Goal: Navigation & Orientation: Find specific page/section

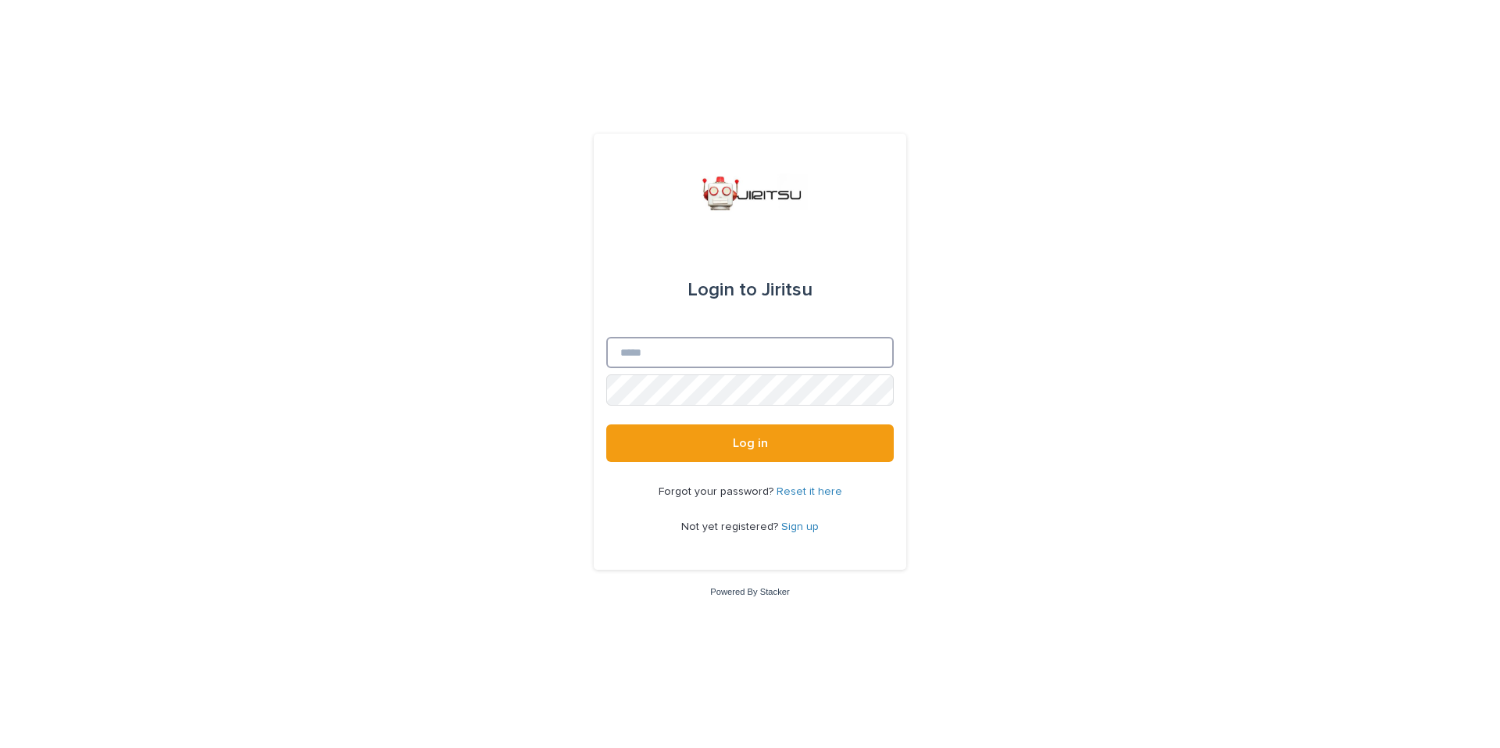
drag, startPoint x: 694, startPoint y: 346, endPoint x: 681, endPoint y: 357, distance: 16.6
click at [694, 346] on input "Email" at bounding box center [750, 352] width 288 height 31
type input "**********"
click at [606, 424] on button "Log in" at bounding box center [750, 443] width 288 height 38
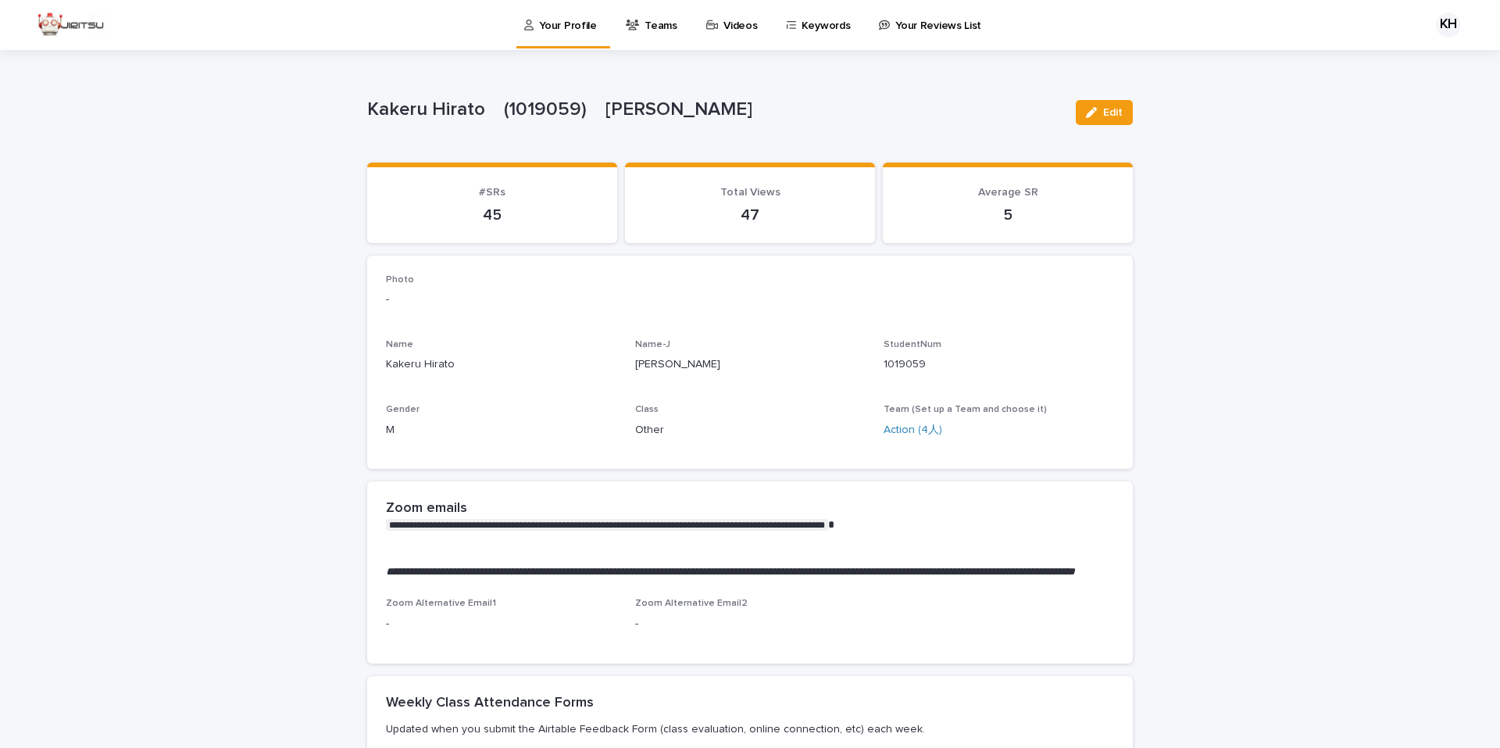
click at [636, 24] on div "Teams" at bounding box center [654, 16] width 60 height 33
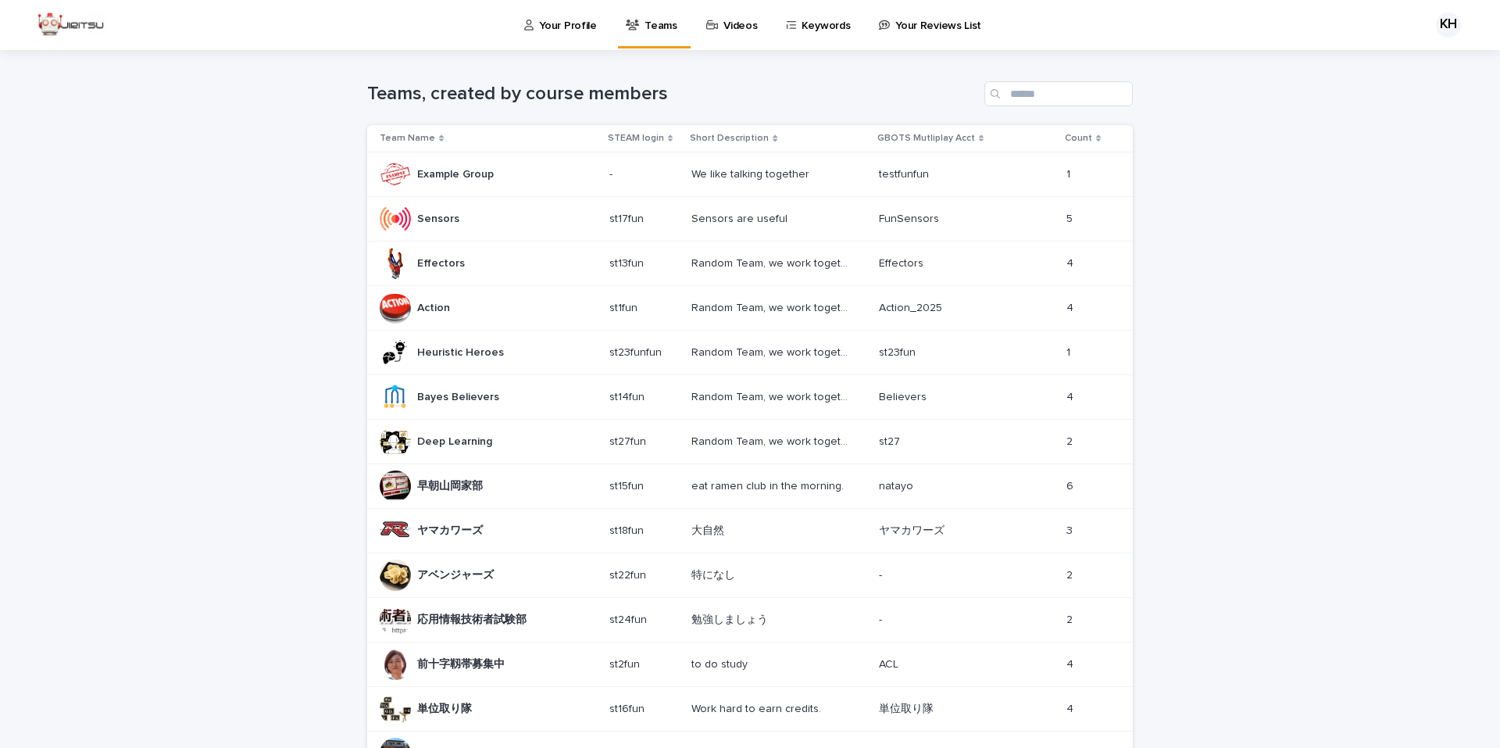
click at [458, 309] on div "Action Action" at bounding box center [488, 307] width 217 height 31
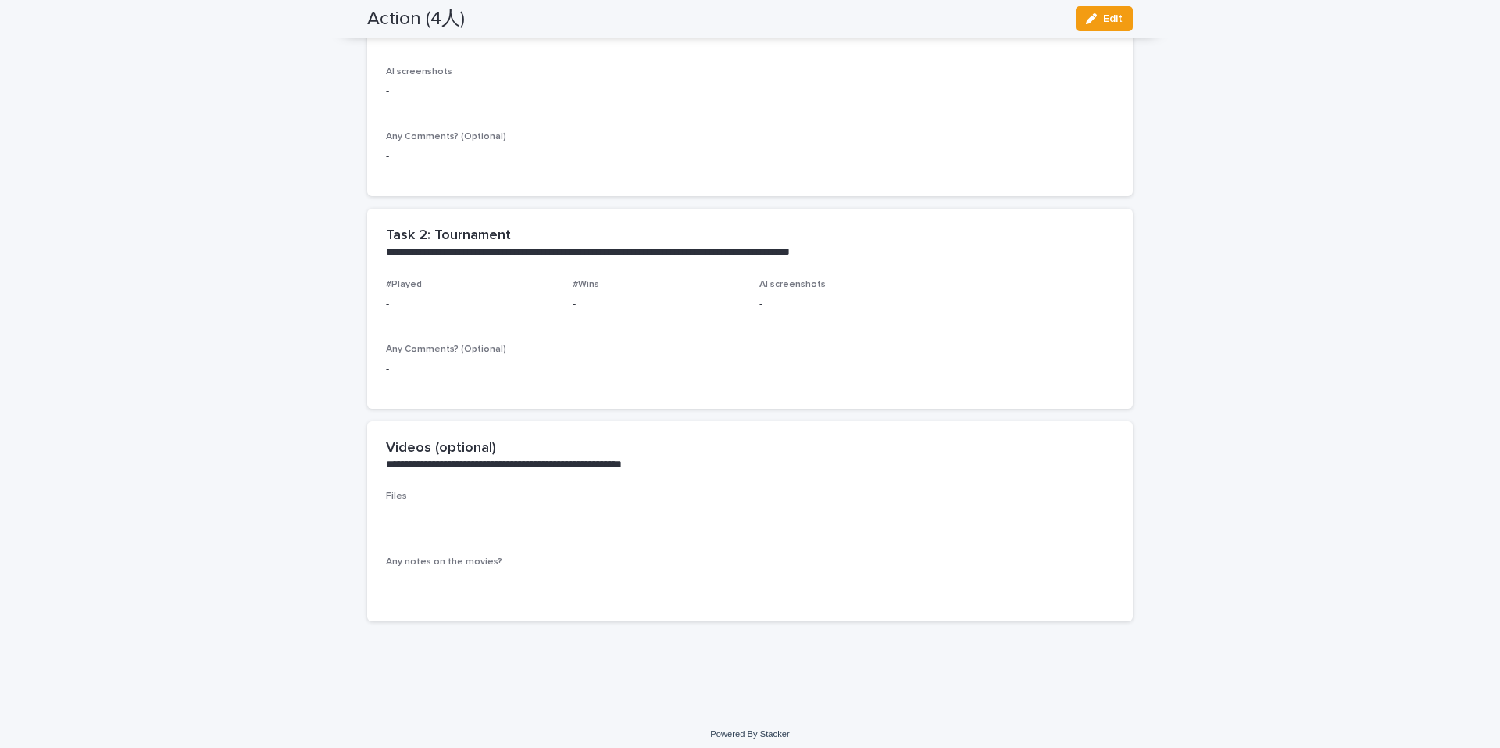
scroll to position [658, 0]
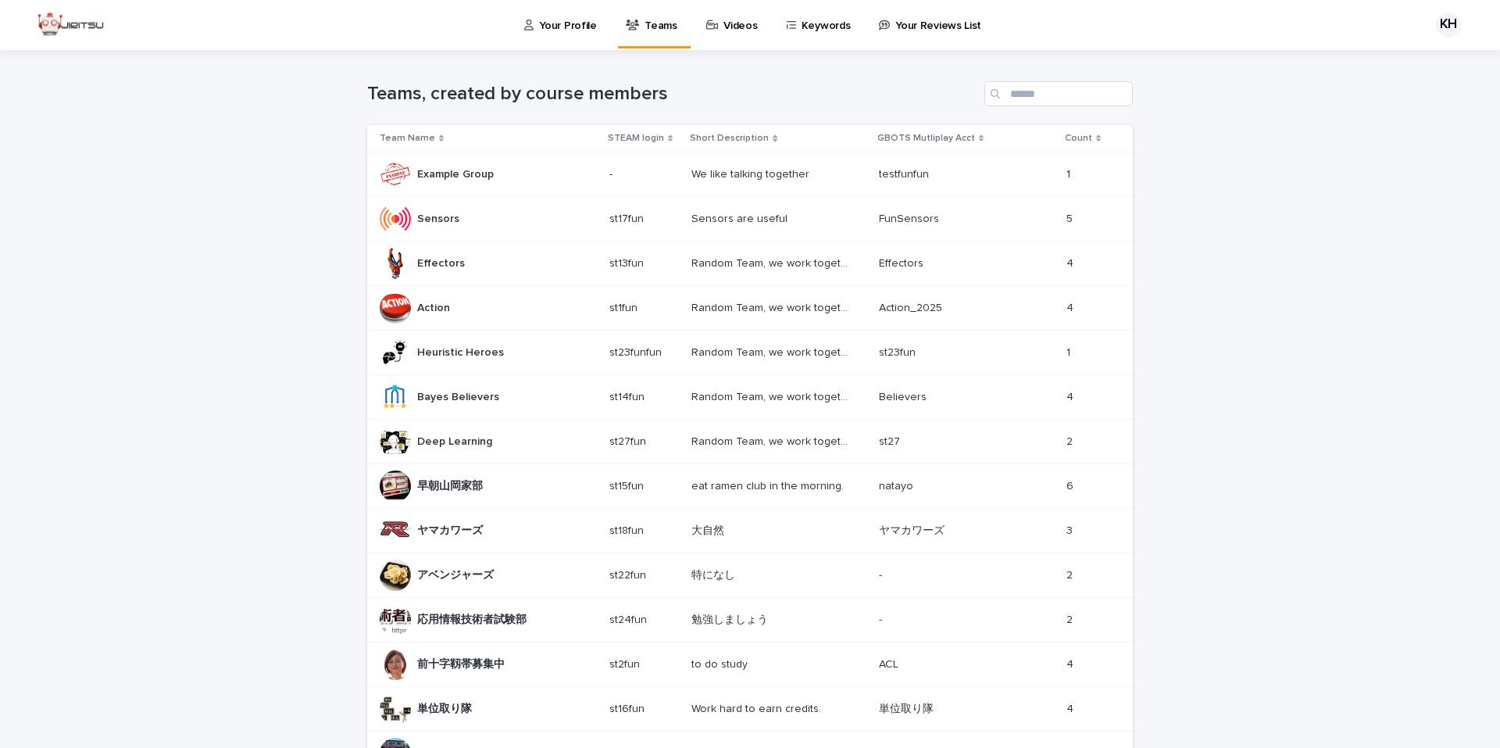
click at [491, 360] on div "Heuristic Heroes Heuristic Heroes" at bounding box center [460, 353] width 87 height 26
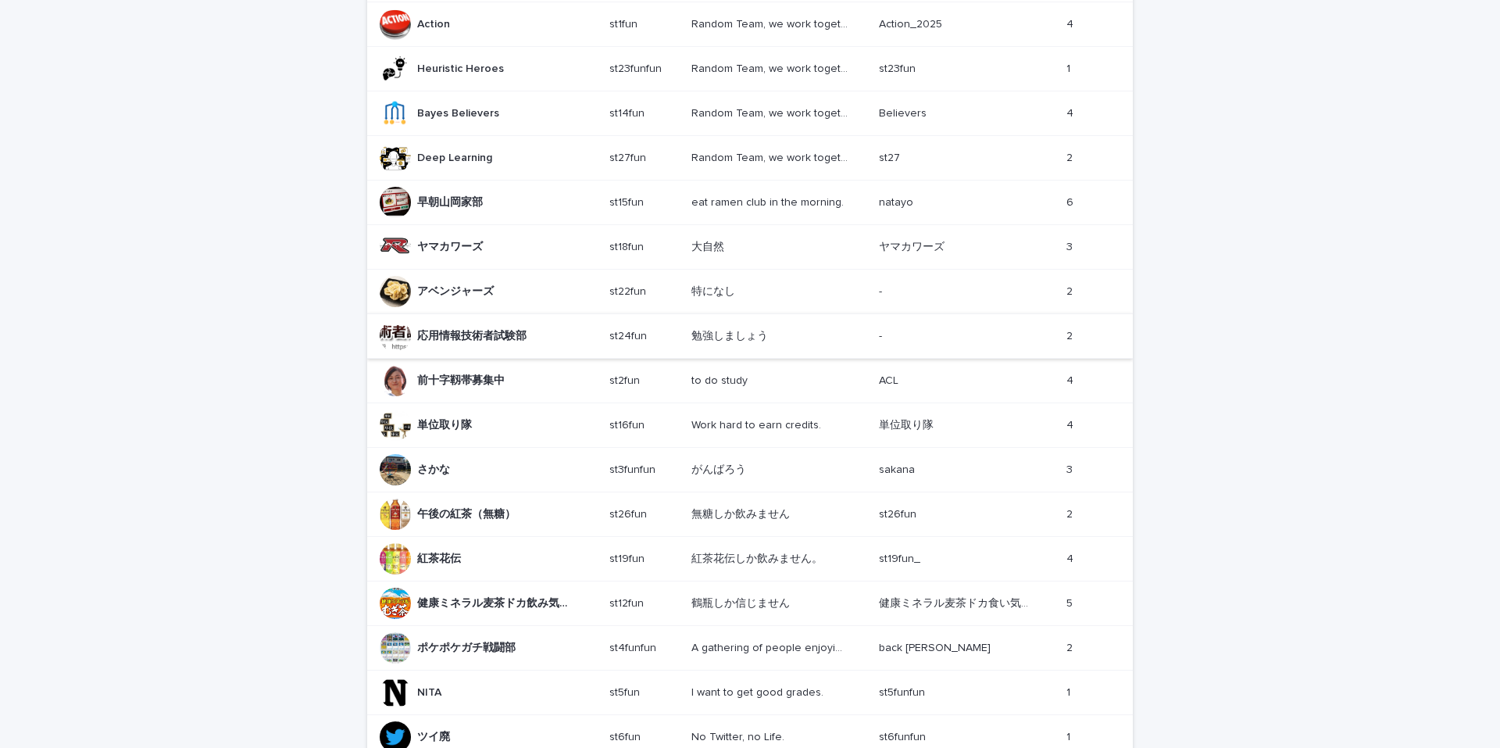
scroll to position [313, 0]
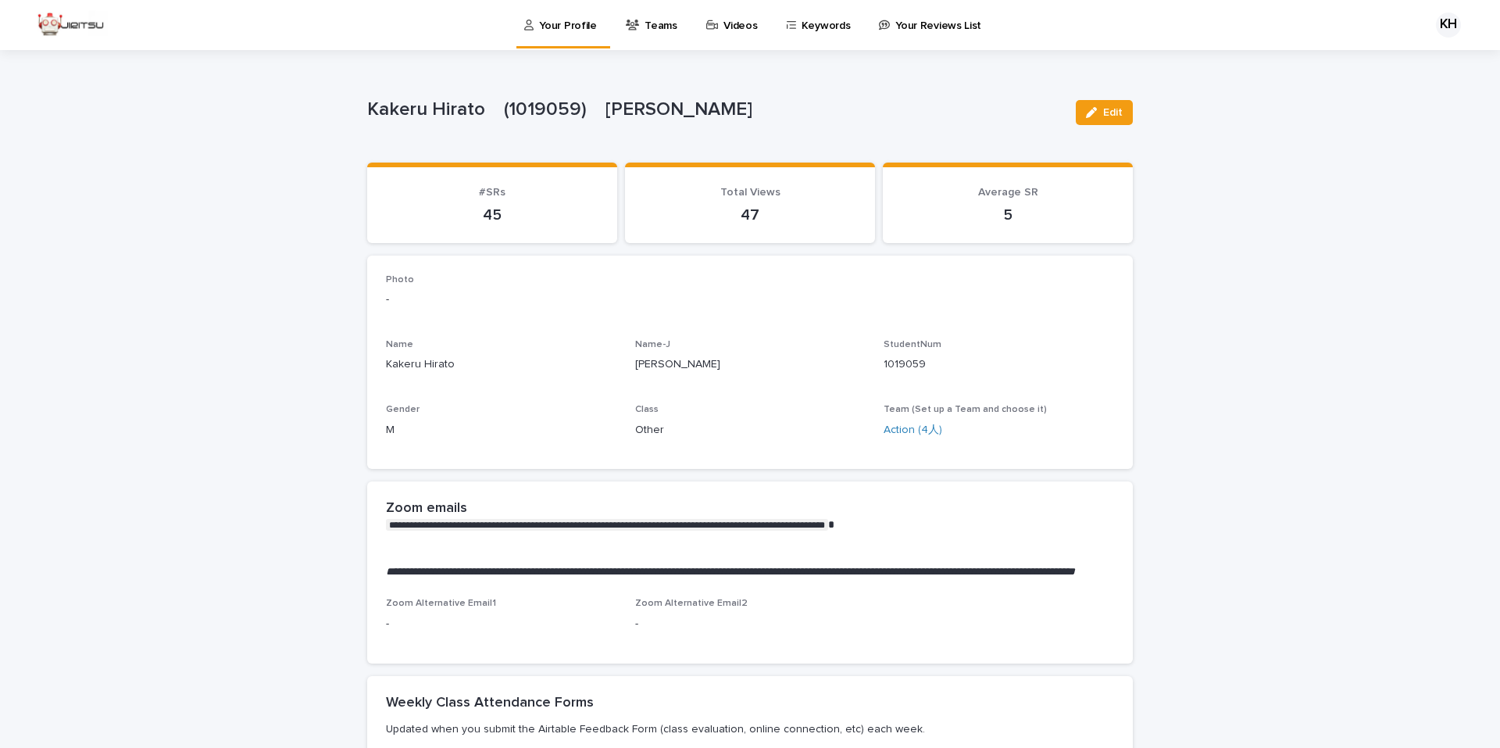
click at [727, 24] on p "Videos" at bounding box center [740, 16] width 34 height 33
